Goal: Check status: Check status

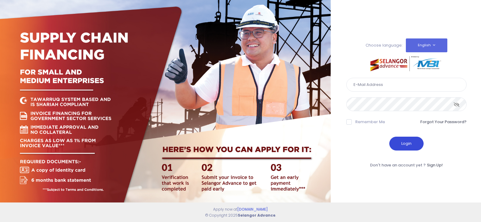
type input "[EMAIL_ADDRESS][DOMAIN_NAME]"
click at [404, 150] on button "Login" at bounding box center [406, 144] width 34 height 14
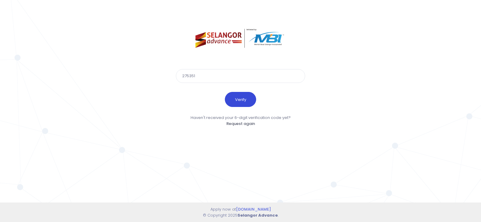
type input "275351"
click at [245, 97] on button "Verify" at bounding box center [240, 99] width 31 height 15
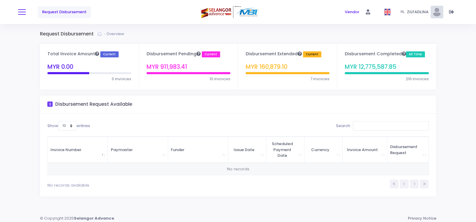
click at [24, 10] on button at bounding box center [22, 12] width 8 height 8
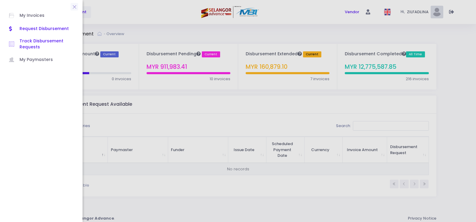
click at [32, 40] on span "Track Disbursement Requests" at bounding box center [47, 44] width 54 height 12
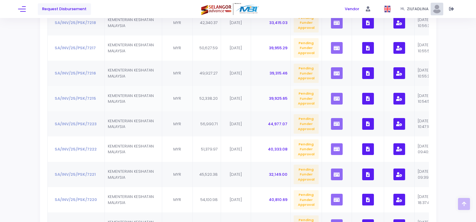
scroll to position [216, 0]
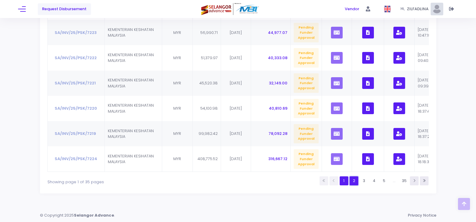
click at [356, 183] on link "2" at bounding box center [354, 180] width 9 height 9
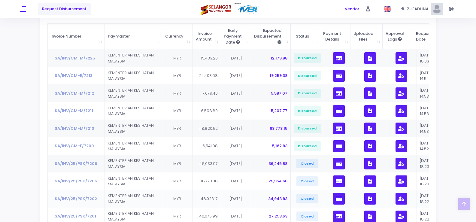
scroll to position [90, 0]
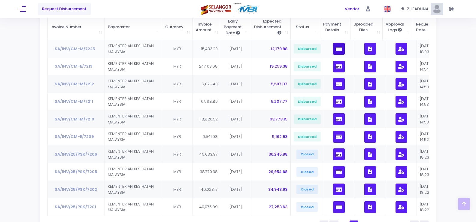
click at [339, 49] on icon "button" at bounding box center [339, 49] width 6 height 0
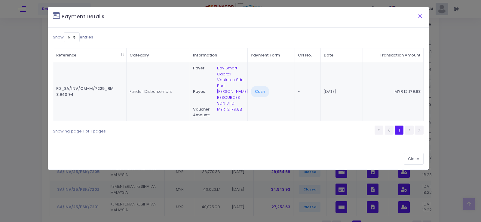
click at [422, 14] on button "Close" at bounding box center [419, 16] width 15 height 16
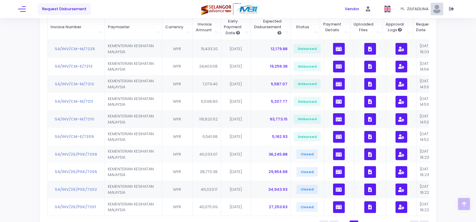
scroll to position [139, 0]
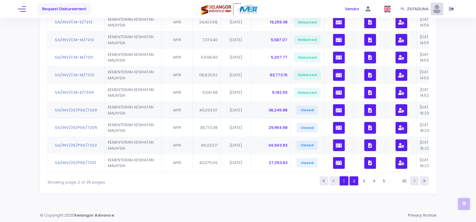
click at [345, 181] on link "1" at bounding box center [344, 180] width 9 height 9
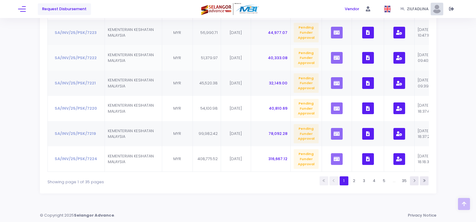
scroll to position [186, 0]
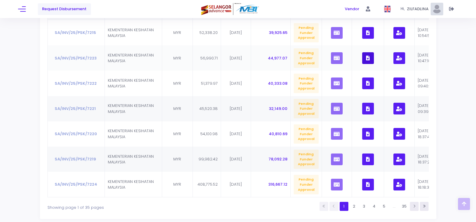
click at [370, 59] on button "button" at bounding box center [368, 58] width 12 height 12
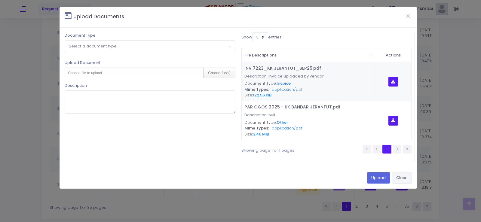
click at [405, 179] on button "Close" at bounding box center [402, 177] width 20 height 11
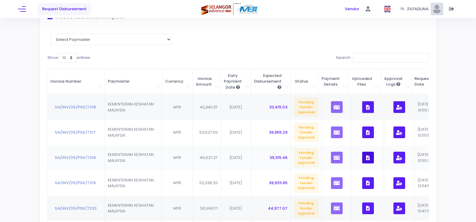
scroll to position [66, 0]
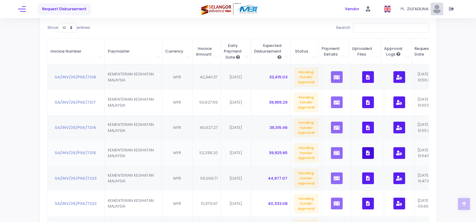
click at [370, 154] on button "button" at bounding box center [368, 153] width 12 height 12
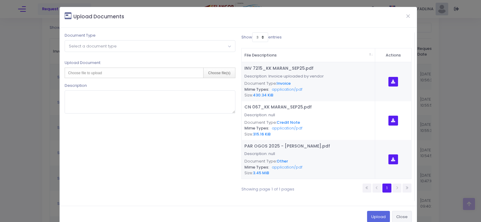
click at [398, 215] on button "Close" at bounding box center [402, 216] width 20 height 11
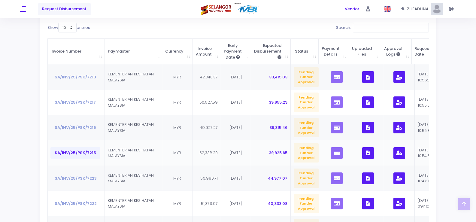
scroll to position [96, 0]
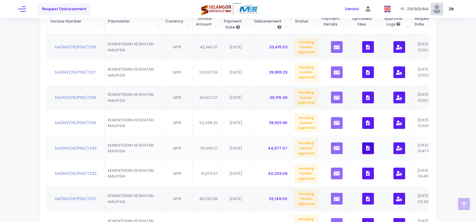
click at [369, 145] on button "button" at bounding box center [368, 148] width 12 height 12
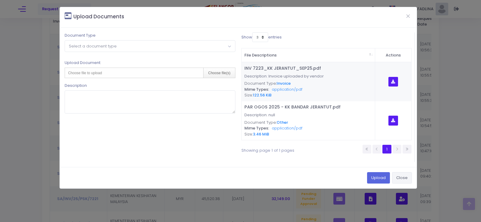
click at [401, 178] on button "Close" at bounding box center [402, 177] width 20 height 11
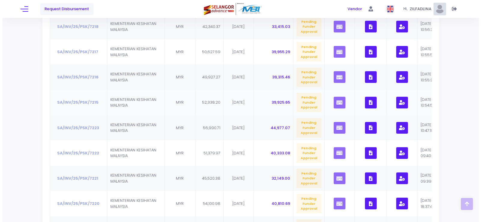
scroll to position [126, 0]
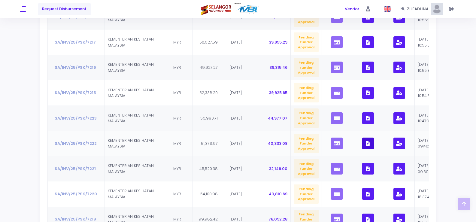
click at [368, 144] on button "button" at bounding box center [368, 144] width 12 height 12
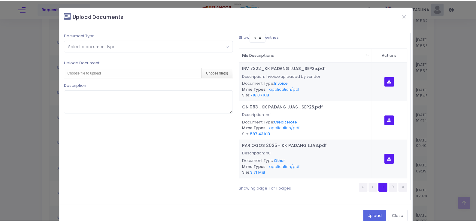
scroll to position [12, 0]
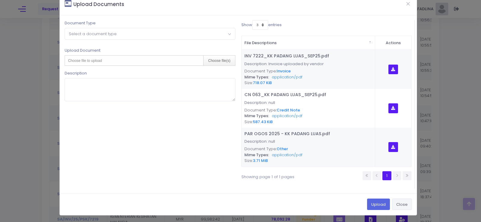
click at [402, 202] on button "Close" at bounding box center [402, 204] width 20 height 11
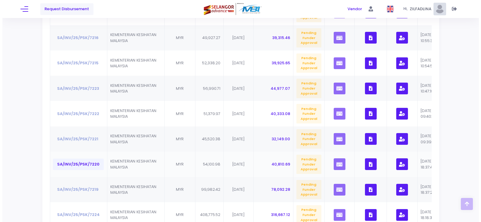
scroll to position [156, 0]
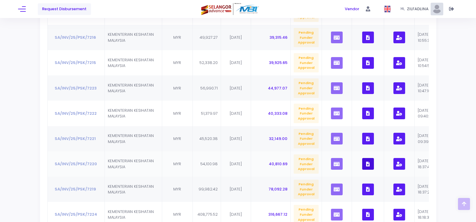
click at [371, 160] on button "button" at bounding box center [368, 164] width 12 height 12
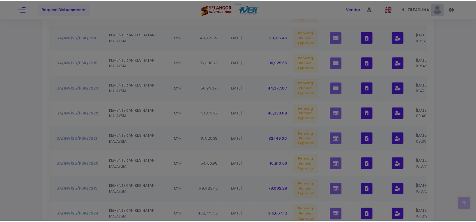
scroll to position [0, 0]
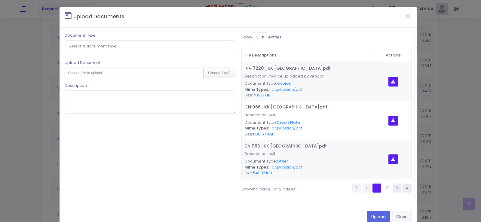
click at [399, 215] on button "Close" at bounding box center [402, 216] width 20 height 11
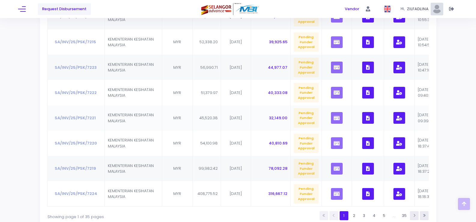
scroll to position [186, 0]
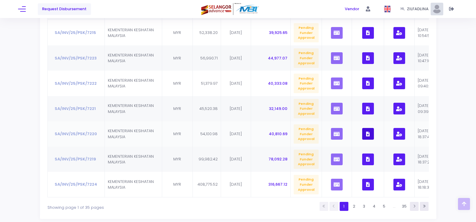
click at [366, 138] on button "button" at bounding box center [368, 134] width 12 height 12
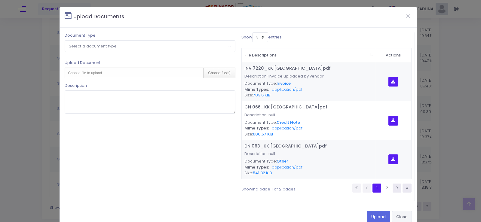
click at [397, 216] on button "Close" at bounding box center [402, 216] width 20 height 11
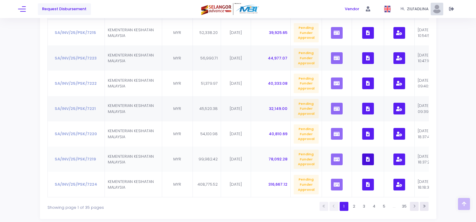
click at [366, 157] on button "button" at bounding box center [368, 160] width 12 height 12
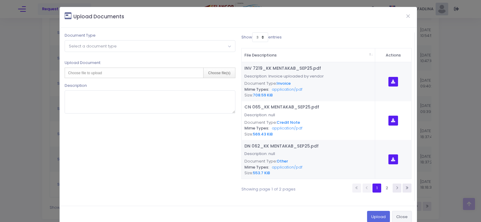
click at [402, 217] on button "Close" at bounding box center [402, 216] width 20 height 11
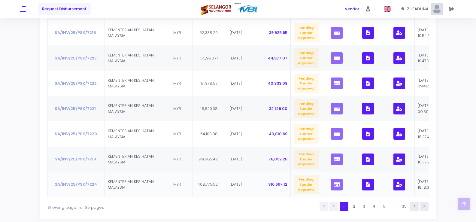
scroll to position [216, 0]
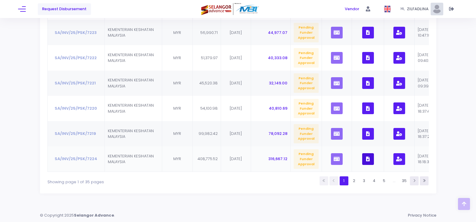
click at [369, 157] on button "button" at bounding box center [368, 159] width 12 height 12
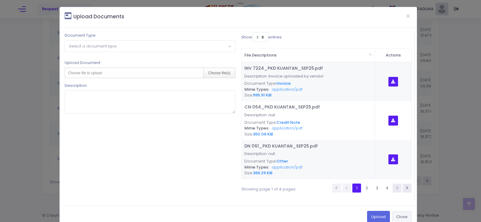
click at [400, 215] on button "Close" at bounding box center [402, 216] width 20 height 11
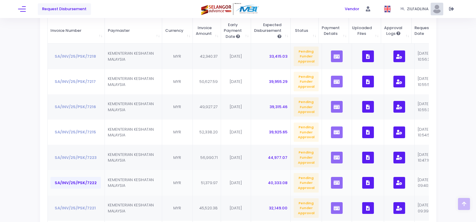
scroll to position [96, 0]
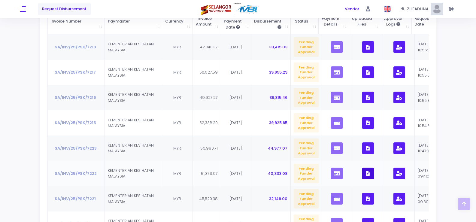
click at [371, 174] on button "button" at bounding box center [368, 174] width 12 height 12
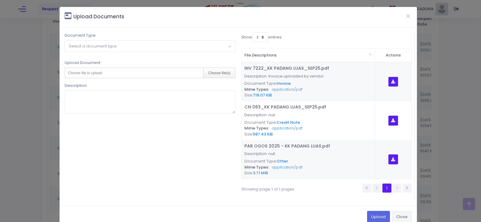
click at [401, 219] on button "Close" at bounding box center [402, 216] width 20 height 11
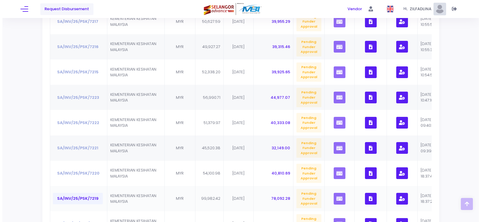
scroll to position [156, 0]
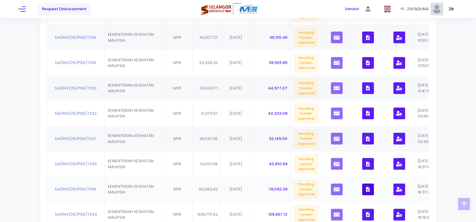
click at [366, 189] on icon "button" at bounding box center [368, 189] width 4 height 0
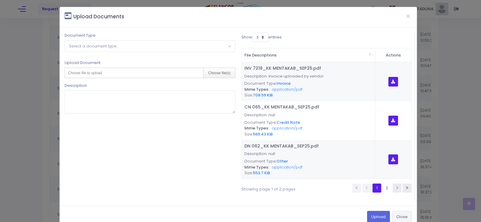
click at [398, 214] on button "Close" at bounding box center [402, 216] width 20 height 11
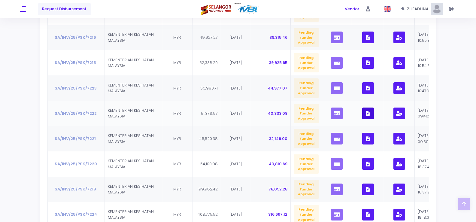
click at [367, 113] on icon "button" at bounding box center [368, 113] width 4 height 0
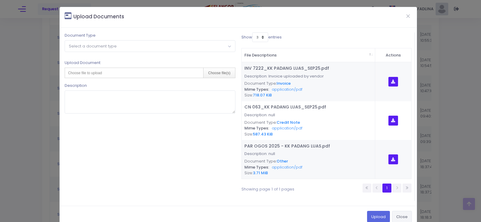
click at [399, 218] on button "Close" at bounding box center [402, 216] width 20 height 11
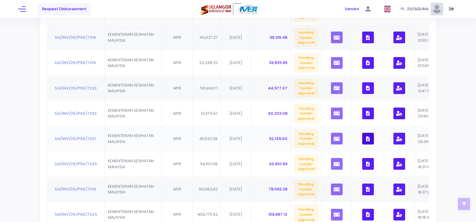
click at [366, 139] on icon "button" at bounding box center [368, 139] width 4 height 0
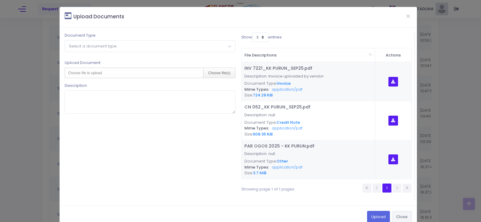
click at [402, 218] on button "Close" at bounding box center [402, 216] width 20 height 11
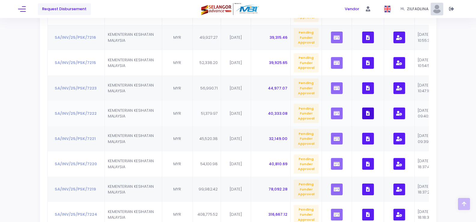
click at [364, 115] on button "button" at bounding box center [368, 114] width 12 height 12
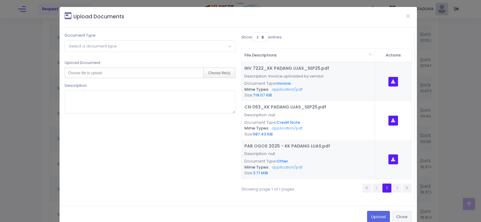
scroll to position [12, 0]
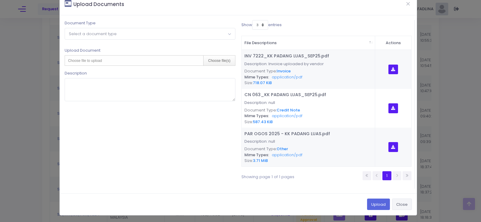
click at [400, 205] on button "Close" at bounding box center [402, 204] width 20 height 11
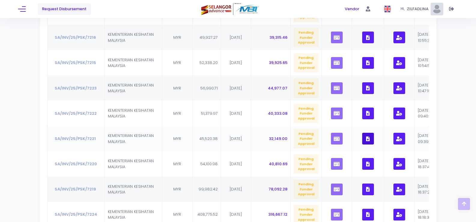
click at [366, 139] on icon "button" at bounding box center [368, 139] width 4 height 0
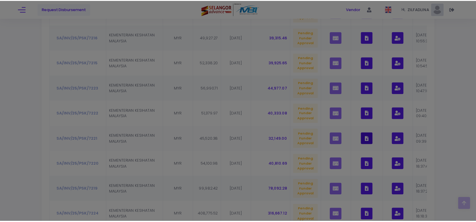
scroll to position [0, 0]
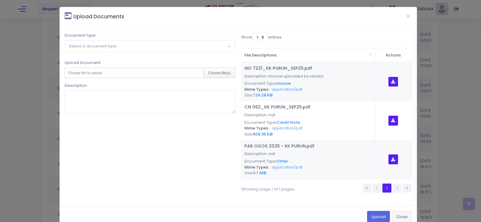
click at [403, 217] on button "Close" at bounding box center [402, 216] width 20 height 11
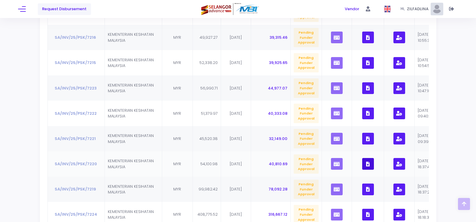
click at [368, 163] on button "button" at bounding box center [368, 164] width 12 height 12
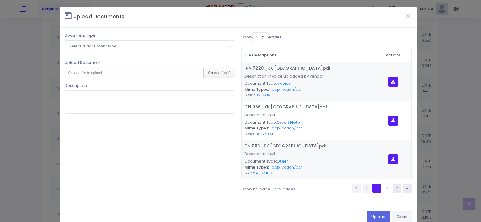
click at [402, 219] on button "Close" at bounding box center [402, 216] width 20 height 11
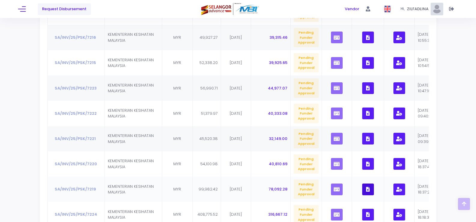
click at [367, 189] on icon "button" at bounding box center [368, 189] width 4 height 0
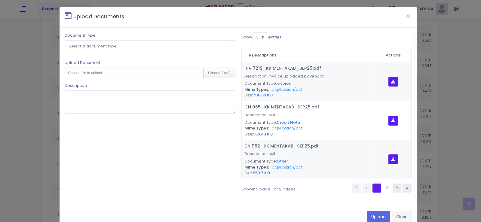
click at [397, 213] on button "Close" at bounding box center [402, 216] width 20 height 11
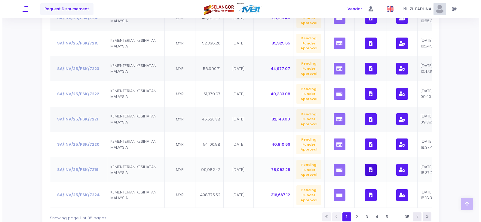
scroll to position [186, 0]
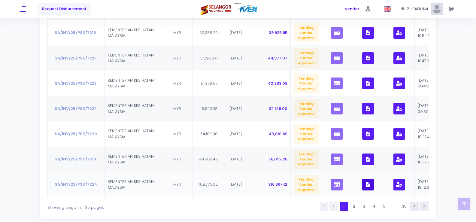
click at [370, 185] on button "button" at bounding box center [368, 185] width 12 height 12
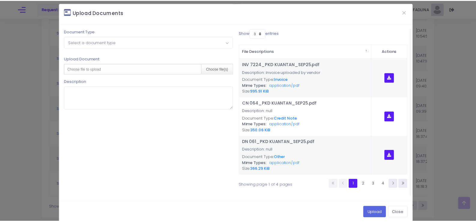
scroll to position [0, 0]
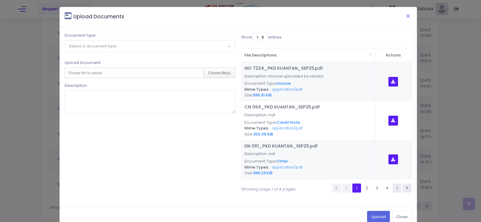
click at [404, 19] on button "Close" at bounding box center [407, 16] width 15 height 16
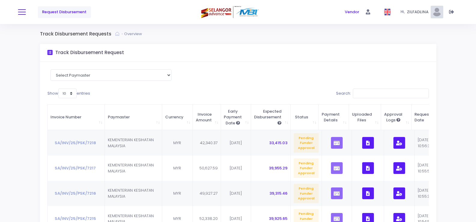
click at [20, 12] on span at bounding box center [22, 12] width 8 height 1
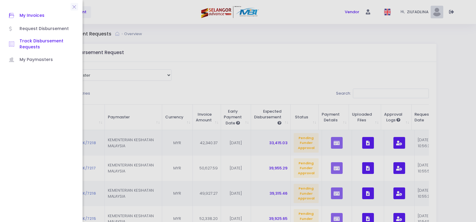
click at [34, 17] on span "My Invoices" at bounding box center [47, 16] width 54 height 8
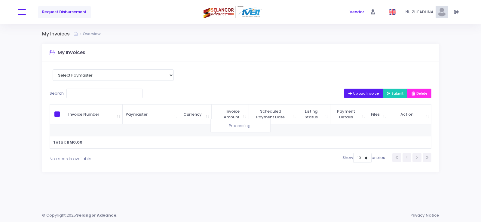
click at [21, 12] on span at bounding box center [22, 12] width 8 height 1
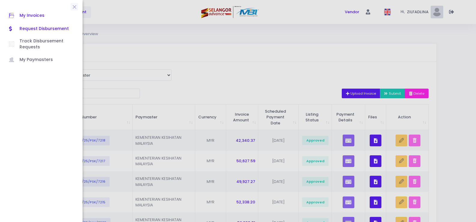
click at [34, 29] on span "Request Disbursement" at bounding box center [47, 29] width 54 height 8
